Goal: Transaction & Acquisition: Purchase product/service

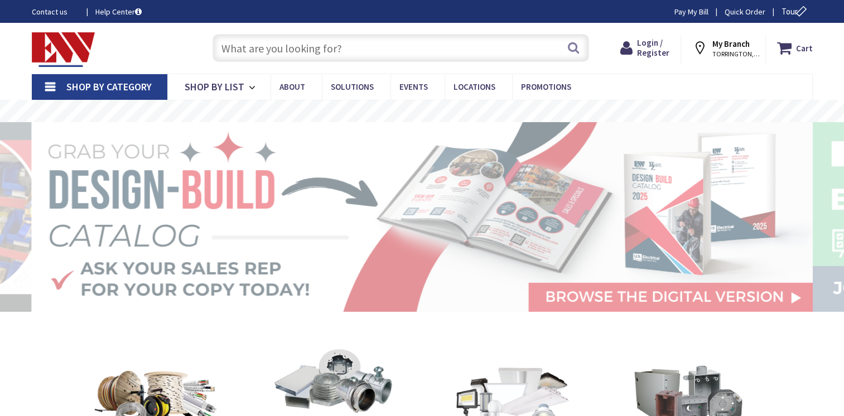
click at [336, 47] on input "text" at bounding box center [401, 48] width 376 height 28
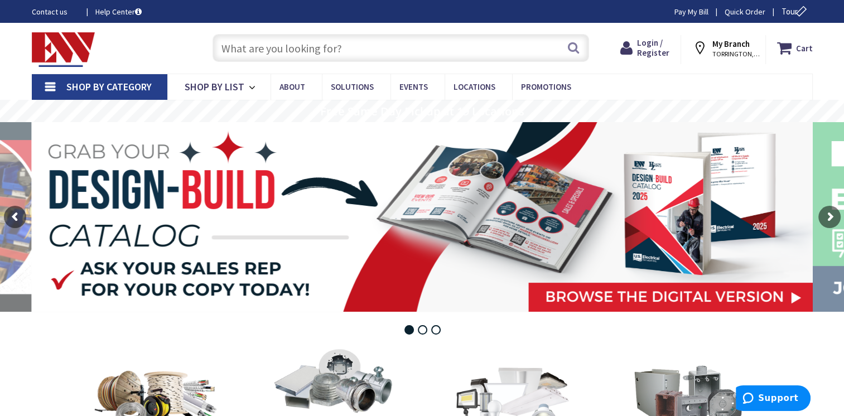
paste input "qob120vhgfi"
type input "qob120vhgfi"
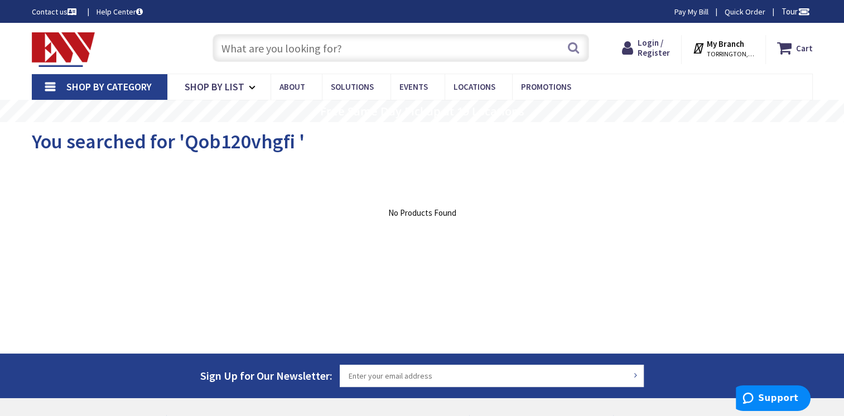
click at [354, 50] on input "text" at bounding box center [401, 48] width 376 height 28
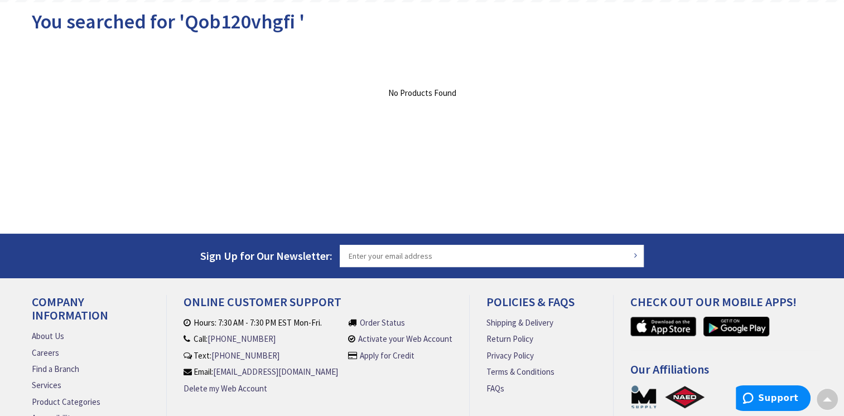
scroll to position [119, 0]
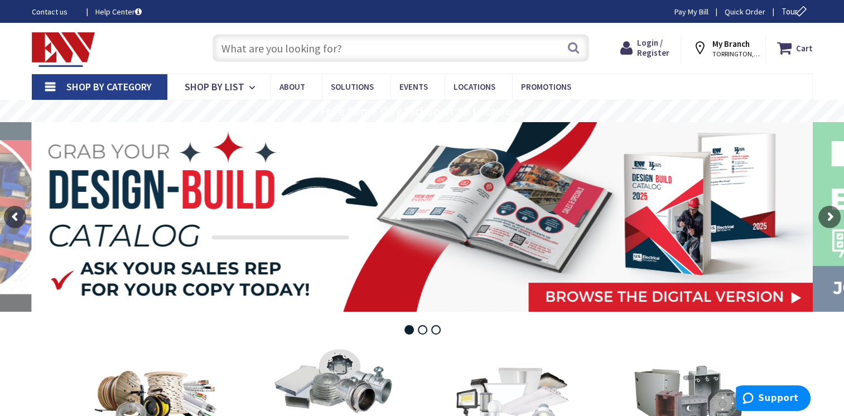
click at [704, 45] on icon at bounding box center [702, 48] width 20 height 20
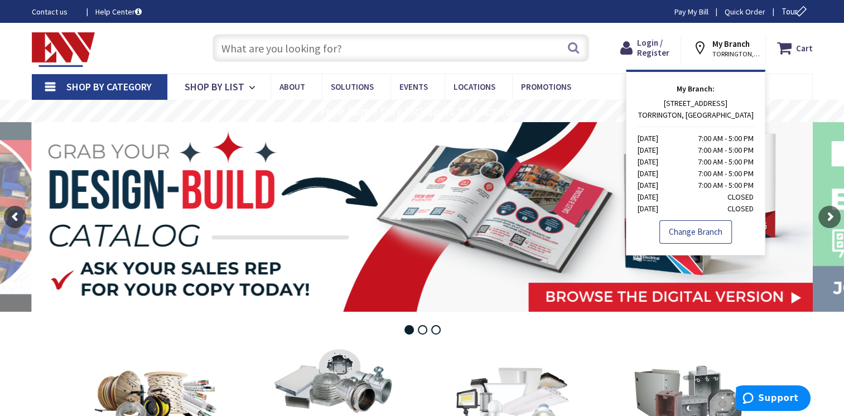
click at [704, 233] on link "Change Branch" at bounding box center [695, 231] width 73 height 23
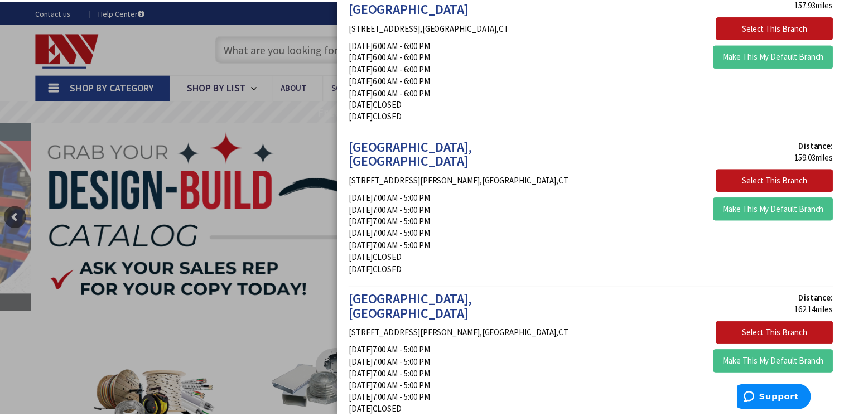
scroll to position [1919, 0]
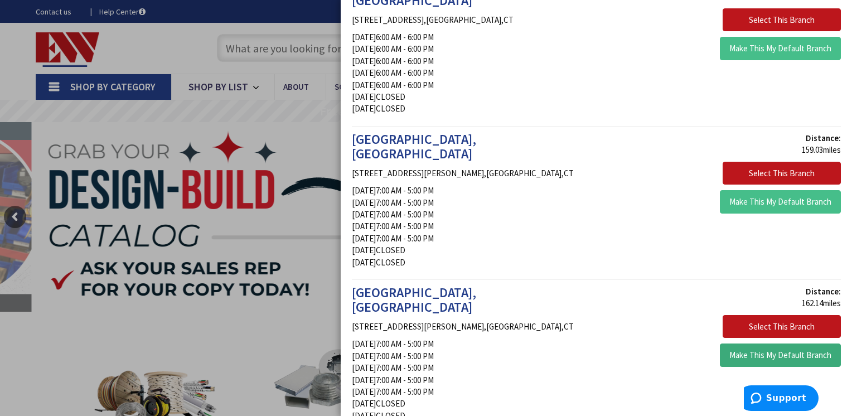
click at [773, 344] on button "Make This My Default Branch" at bounding box center [780, 355] width 121 height 23
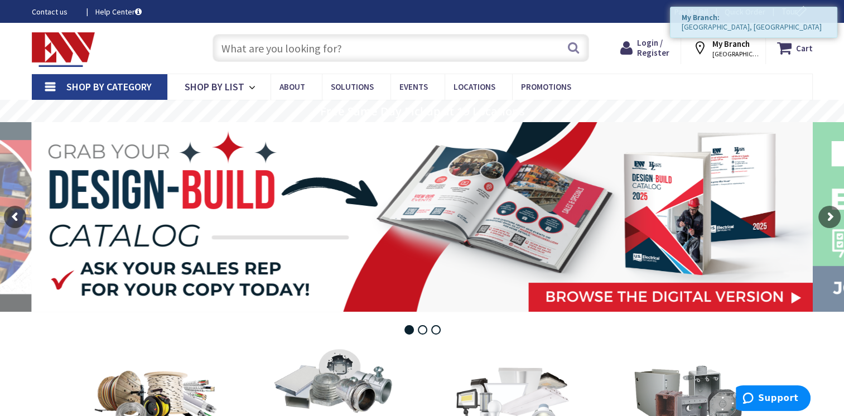
click at [344, 45] on input "text" at bounding box center [401, 48] width 376 height 28
paste input "qob120vhgfi"
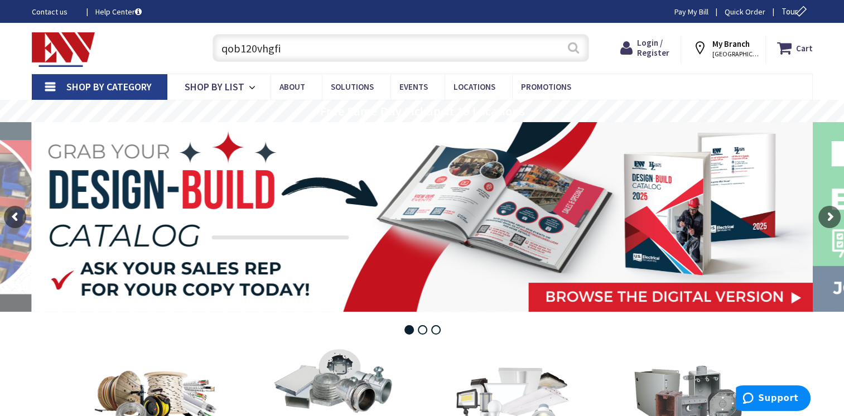
type input "qob120vhgfi"
click at [573, 50] on button "Search" at bounding box center [573, 47] width 15 height 25
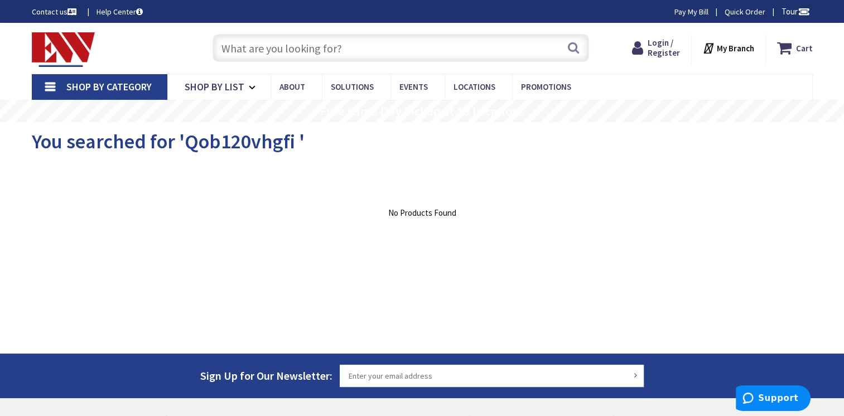
click at [354, 52] on input "text" at bounding box center [401, 48] width 376 height 28
paste input "qob120vhgfi"
click at [296, 52] on input "qob120vhgfi" at bounding box center [401, 48] width 376 height 28
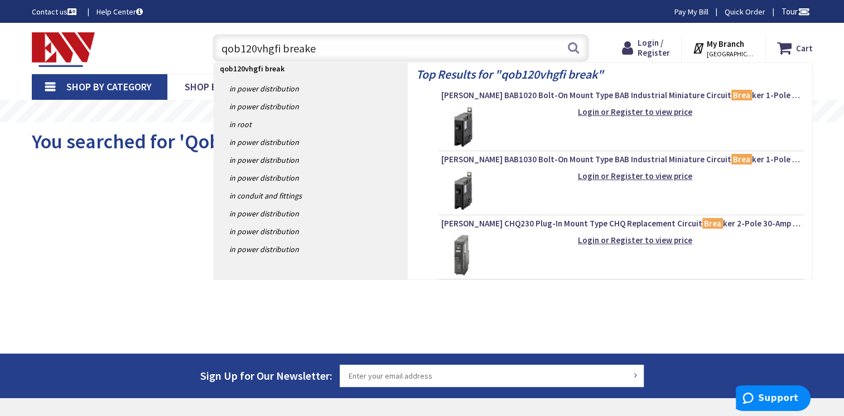
type input "qob120vhgfi breaker"
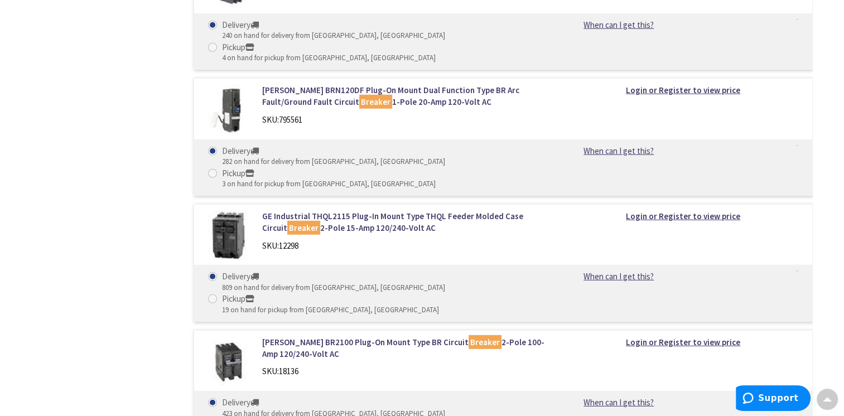
scroll to position [3079, 0]
